Goal: Task Accomplishment & Management: Manage account settings

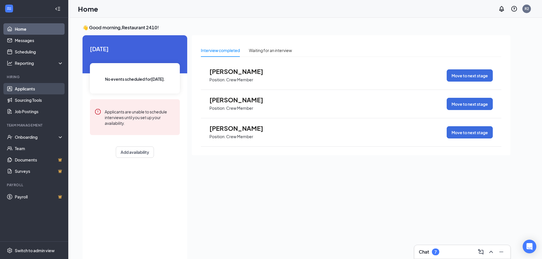
click at [24, 87] on link "Applicants" at bounding box center [39, 88] width 49 height 11
